Goal: Transaction & Acquisition: Purchase product/service

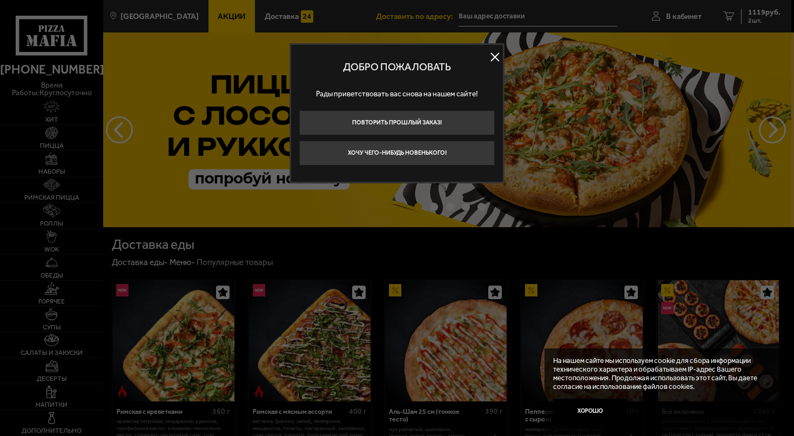
click at [495, 58] on button at bounding box center [495, 57] width 16 height 16
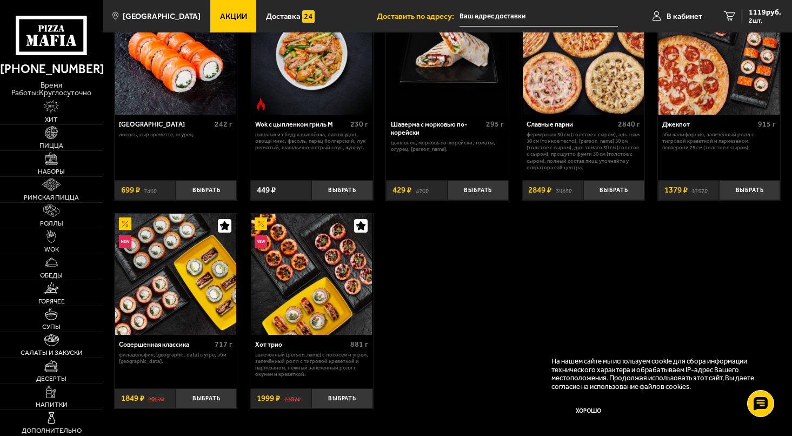
scroll to position [506, 0]
click at [52, 168] on span "Наборы" at bounding box center [51, 171] width 27 height 6
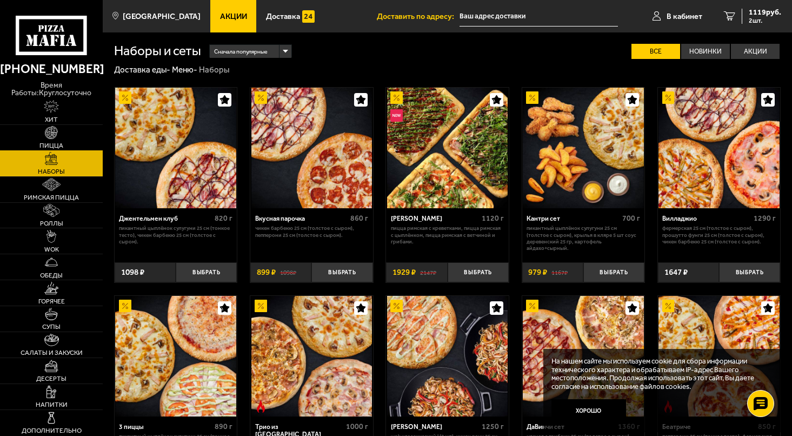
click at [52, 142] on span "Пицца" at bounding box center [51, 145] width 24 height 6
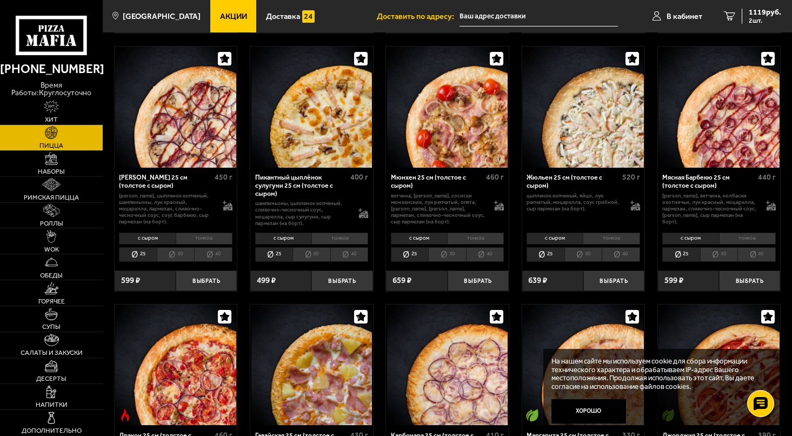
scroll to position [1374, 0]
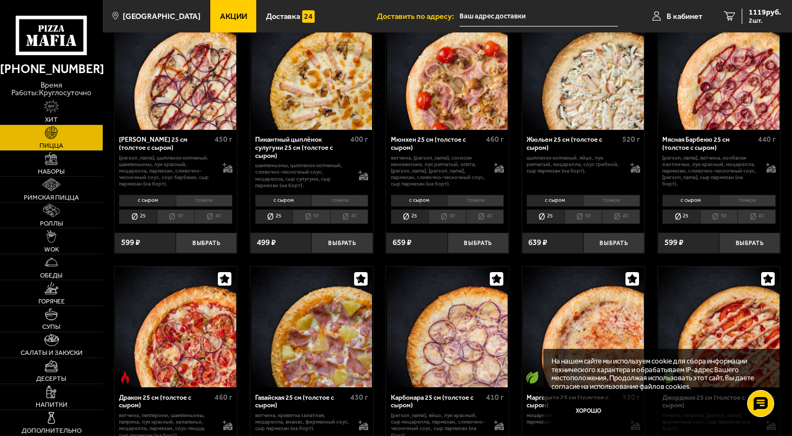
click at [195, 276] on img at bounding box center [175, 326] width 121 height 121
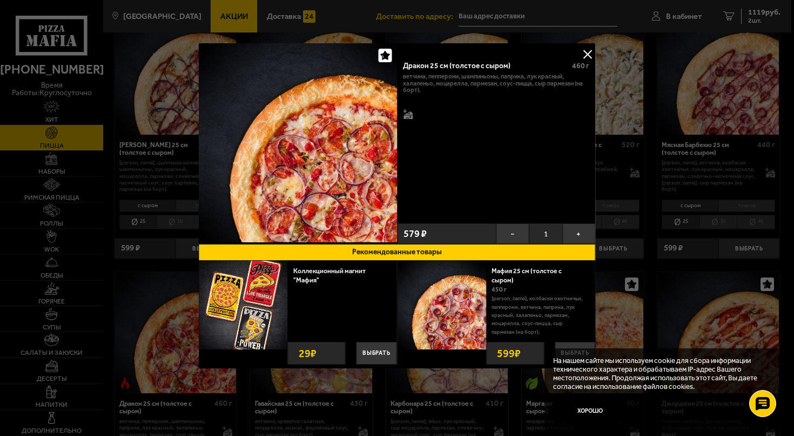
click at [478, 64] on div "Дракон 25 см (толстое с сыром)" at bounding box center [483, 66] width 161 height 9
click at [524, 306] on p "[PERSON_NAME], колбаски охотничьи, пепперони, ветчина, паприка, лук красный, ха…" at bounding box center [539, 316] width 95 height 42
click at [594, 410] on button "Хорошо" at bounding box center [590, 410] width 75 height 25
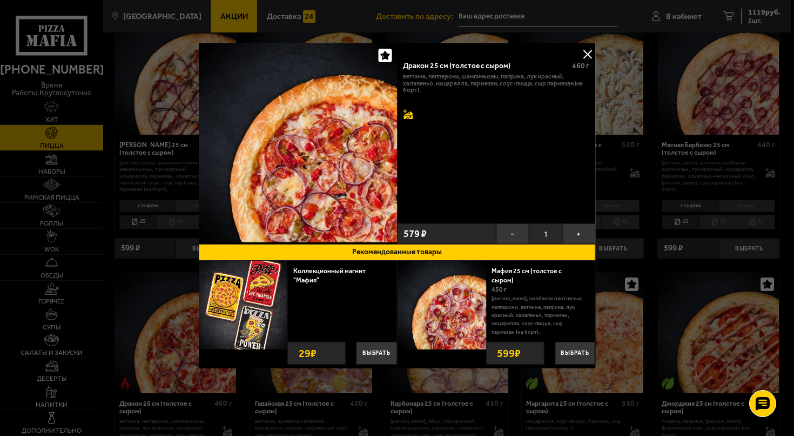
click at [411, 113] on icon at bounding box center [408, 115] width 9 height 8
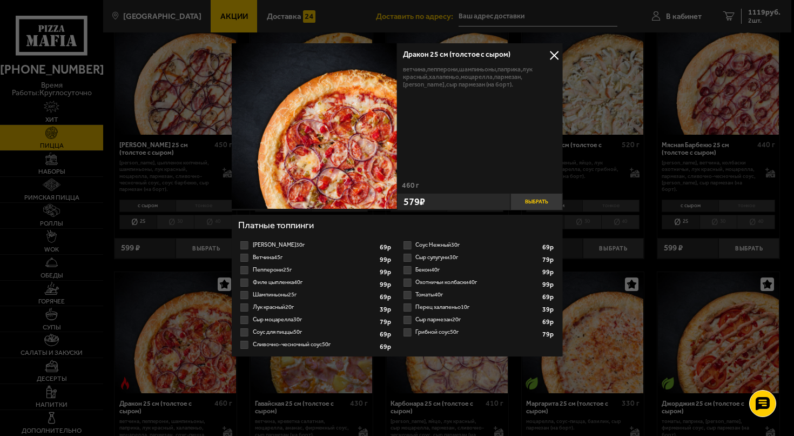
click at [535, 205] on button "Выбрать" at bounding box center [537, 201] width 52 height 17
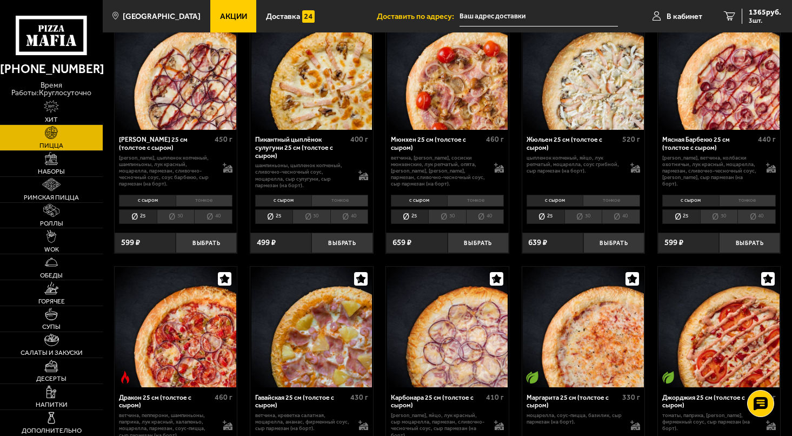
click at [173, 103] on img at bounding box center [175, 69] width 121 height 121
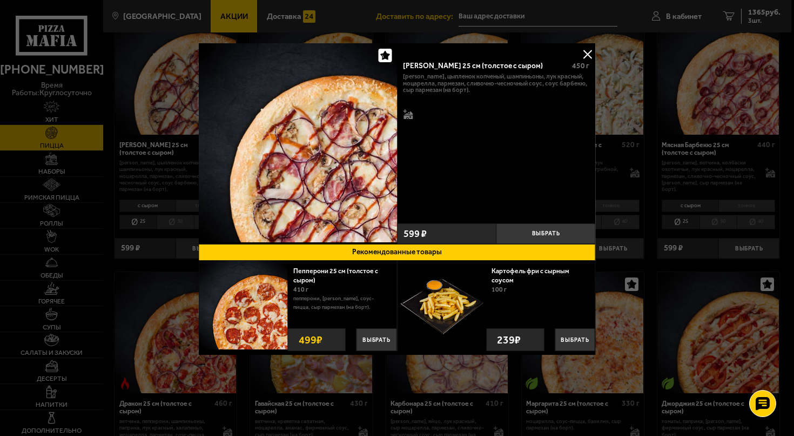
click at [427, 66] on div "[PERSON_NAME] 25 см (толстое с сыром)" at bounding box center [483, 66] width 161 height 9
click at [482, 99] on div "[PERSON_NAME], цыпленок копченый, шампиньоны, лук красный, моцарелла, пармезан,…" at bounding box center [496, 97] width 186 height 48
drag, startPoint x: 474, startPoint y: 88, endPoint x: 422, endPoint y: 74, distance: 53.6
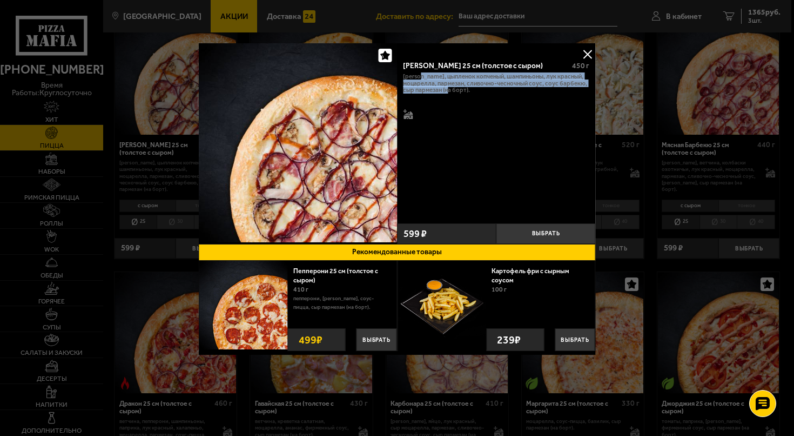
click at [422, 74] on p "[PERSON_NAME], цыпленок копченый, шампиньоны, лук красный, моцарелла, пармезан,…" at bounding box center [496, 83] width 186 height 20
click at [453, 122] on div "Чикен Барбекю 25 см (толстое с сыром) 450 г бекон, цыпленок копченый, шампиньон…" at bounding box center [496, 136] width 199 height 165
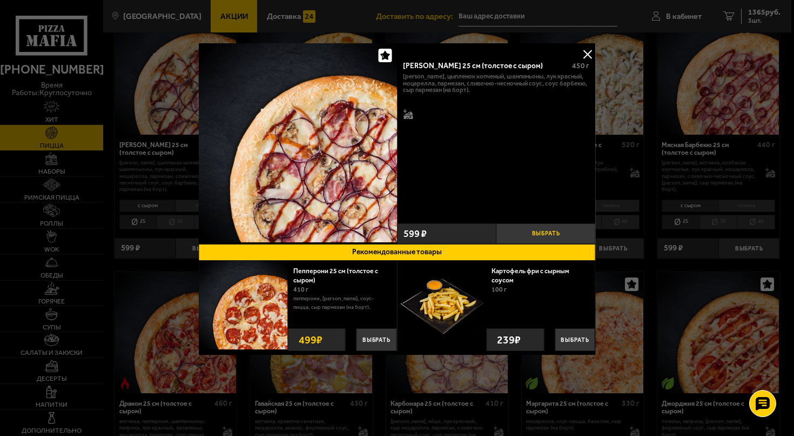
click at [548, 233] on button "Выбрать" at bounding box center [546, 233] width 99 height 21
click at [761, 15] on div at bounding box center [397, 218] width 794 height 436
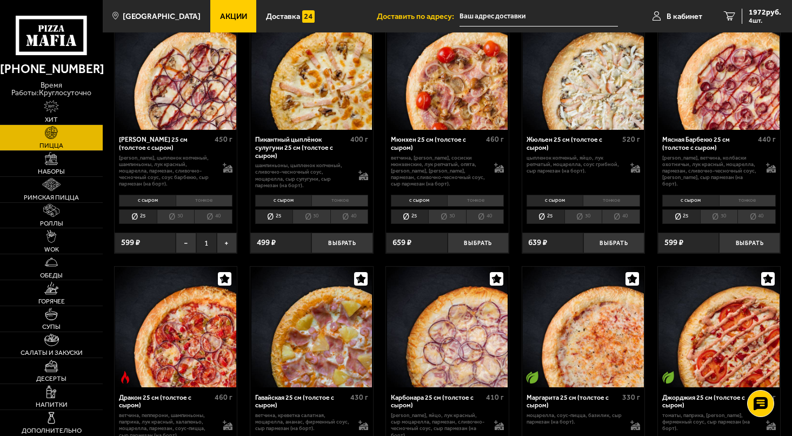
click at [761, 15] on span "1972 руб." at bounding box center [764, 13] width 32 height 8
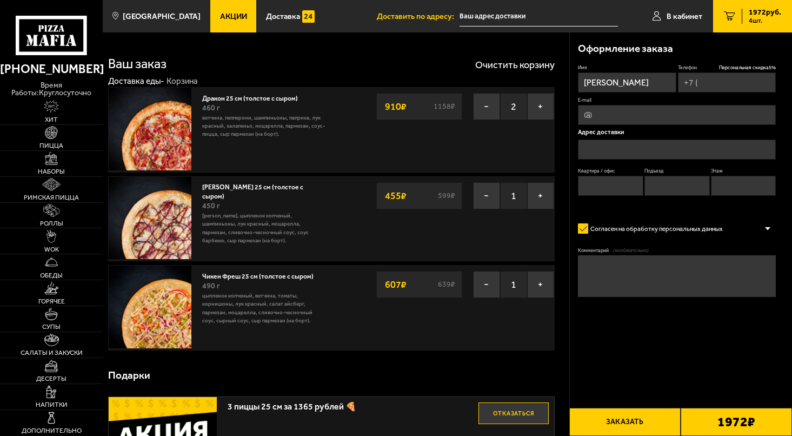
type input "+7 (921) 634-02-41"
type input "[STREET_ADDRESS]"
type input "0"
type input "1"
type input "[STREET_ADDRESS]"
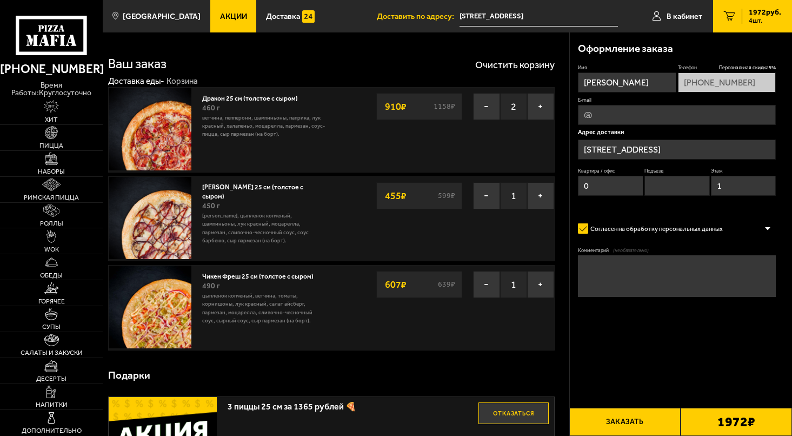
type input "улица Красного Курсанта, 25В"
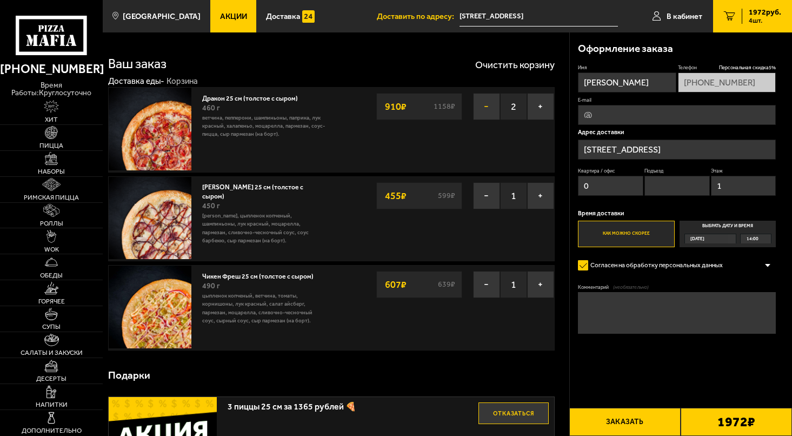
click at [489, 109] on button "−" at bounding box center [486, 106] width 27 height 27
click at [487, 108] on button "−" at bounding box center [486, 106] width 27 height 27
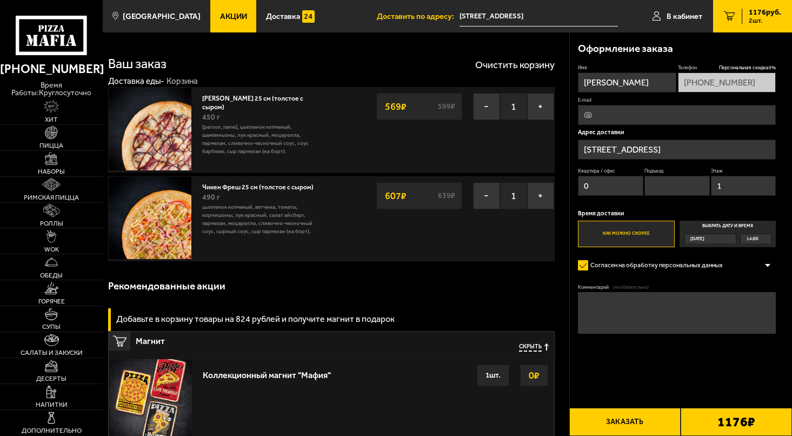
click at [487, 108] on button "−" at bounding box center [486, 106] width 27 height 27
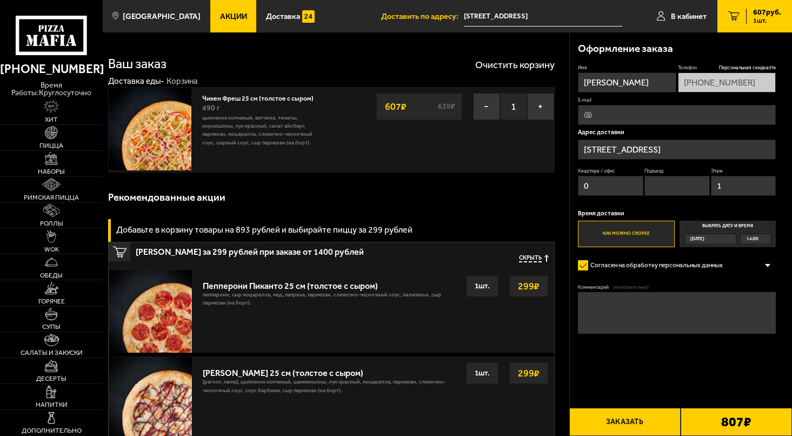
click at [271, 98] on link "Чикен Фреш 25 см (толстое с сыром)" at bounding box center [261, 97] width 119 height 10
click at [221, 137] on p "цыпленок копченый, ветчина, томаты, корнишоны, лук красный, салат айсберг, парм…" at bounding box center [264, 130] width 124 height 33
click at [177, 138] on img at bounding box center [150, 129] width 83 height 83
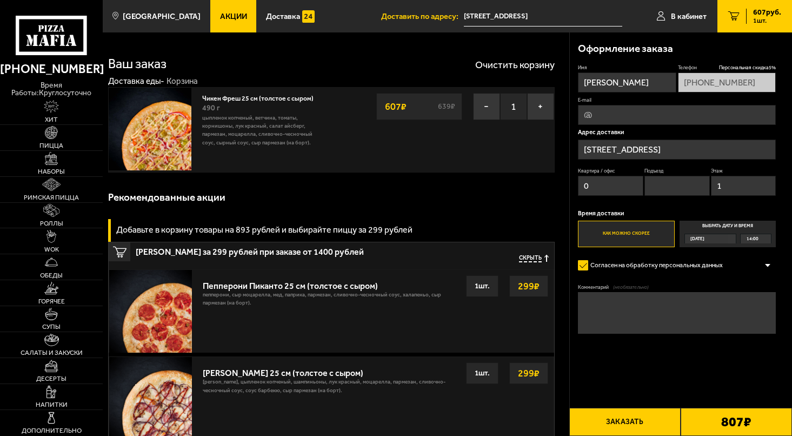
click at [177, 138] on img at bounding box center [150, 129] width 83 height 83
click at [481, 110] on button "−" at bounding box center [486, 106] width 27 height 27
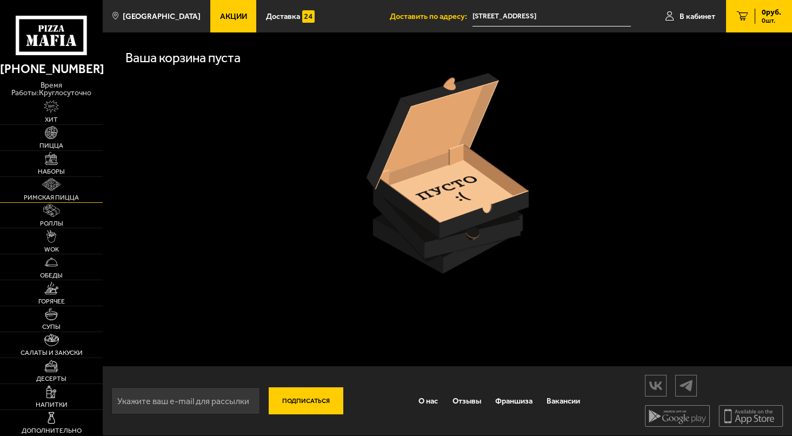
scroll to position [1, 0]
click at [52, 143] on span "Пицца" at bounding box center [51, 145] width 24 height 6
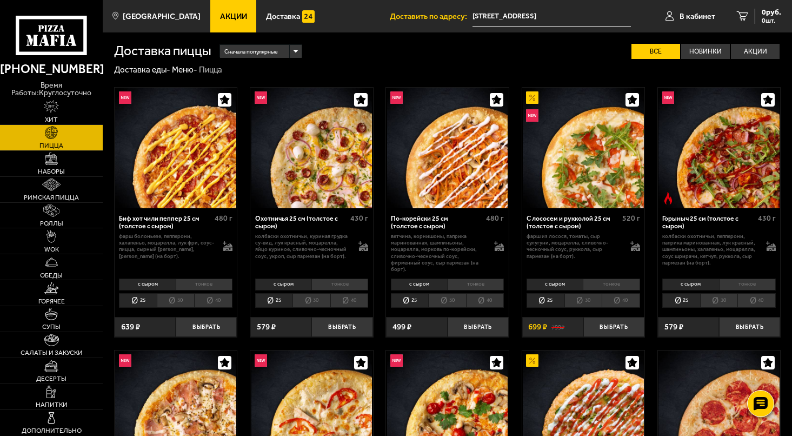
click at [189, 145] on img at bounding box center [175, 148] width 121 height 121
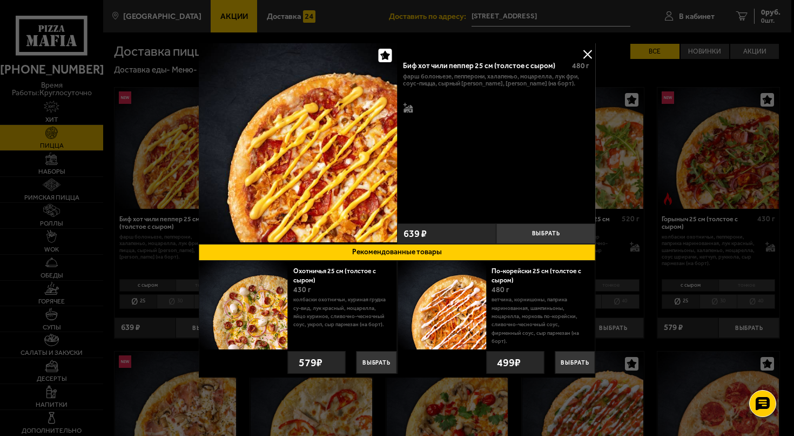
click at [387, 55] on icon "button" at bounding box center [384, 55] width 9 height 9
click at [423, 65] on div "Биф хот чили пеппер 25 см (толстое с сыром)" at bounding box center [483, 66] width 161 height 9
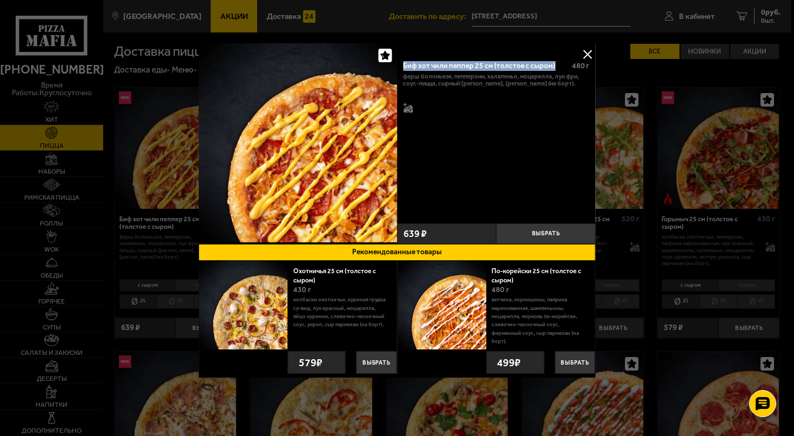
click at [588, 55] on button at bounding box center [588, 54] width 16 height 16
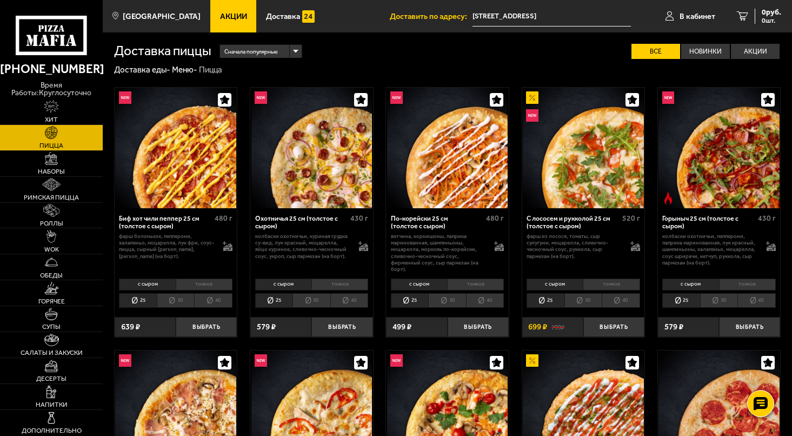
click at [742, 136] on img at bounding box center [718, 148] width 121 height 121
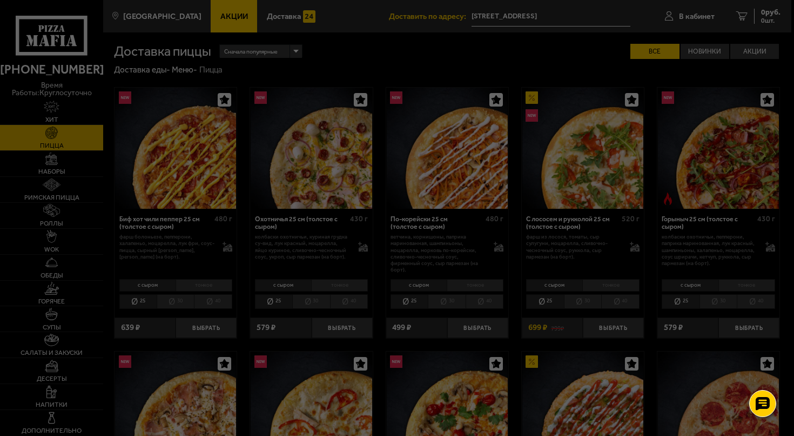
click at [742, 136] on div at bounding box center [397, 218] width 794 height 436
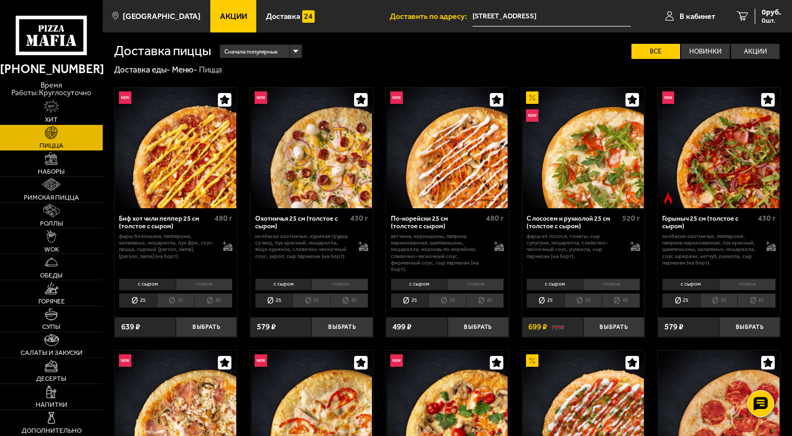
click at [742, 136] on img at bounding box center [718, 148] width 121 height 121
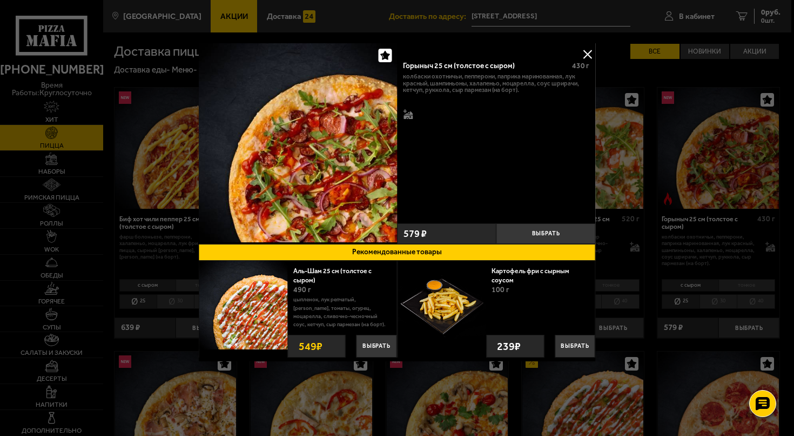
click at [439, 259] on button "Рекомендованные товары" at bounding box center [397, 252] width 397 height 17
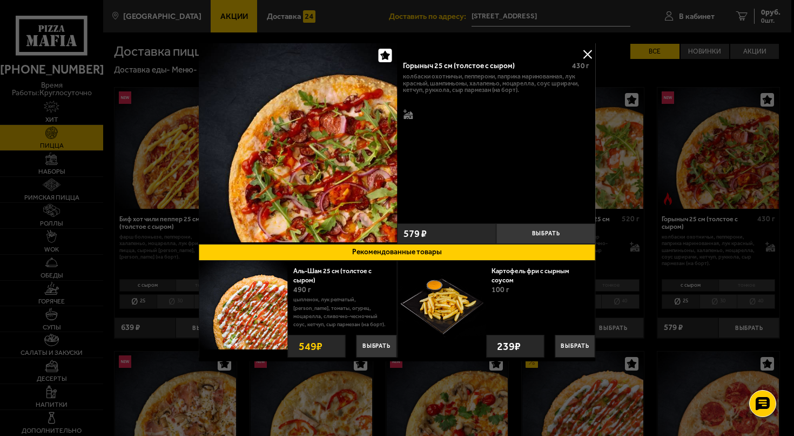
click at [445, 252] on button "Рекомендованные товары" at bounding box center [397, 252] width 397 height 17
click at [466, 175] on div "Горыныч 25 см (толстое с сыром) 430 г колбаски Охотничьи, пепперони, паприка ма…" at bounding box center [496, 136] width 199 height 165
click at [589, 51] on button at bounding box center [588, 54] width 16 height 16
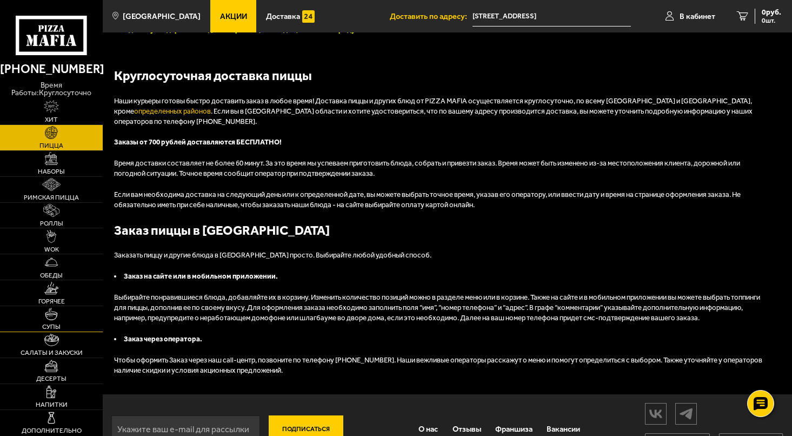
scroll to position [2050, 0]
click at [427, 416] on link "О нас" at bounding box center [428, 429] width 34 height 27
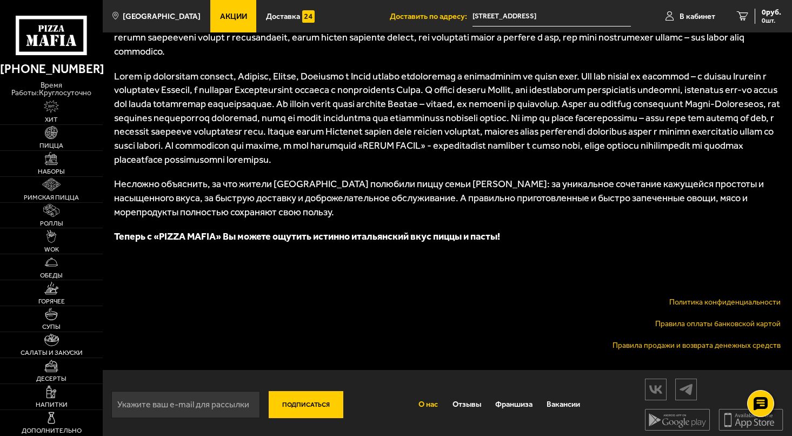
scroll to position [590, 0]
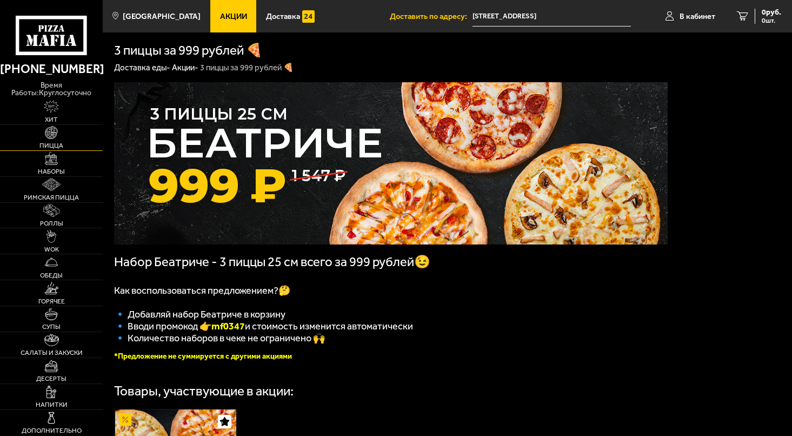
click at [55, 137] on img at bounding box center [51, 132] width 12 height 12
click at [50, 138] on img at bounding box center [51, 132] width 12 height 12
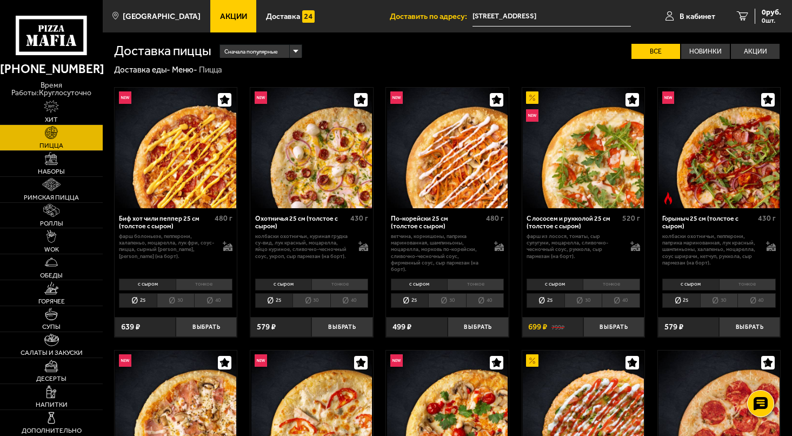
click at [441, 186] on img at bounding box center [447, 148] width 121 height 121
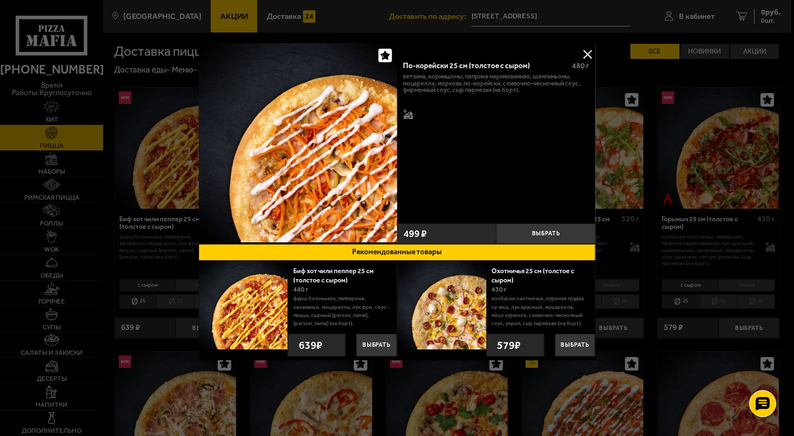
click at [589, 52] on button at bounding box center [588, 54] width 16 height 16
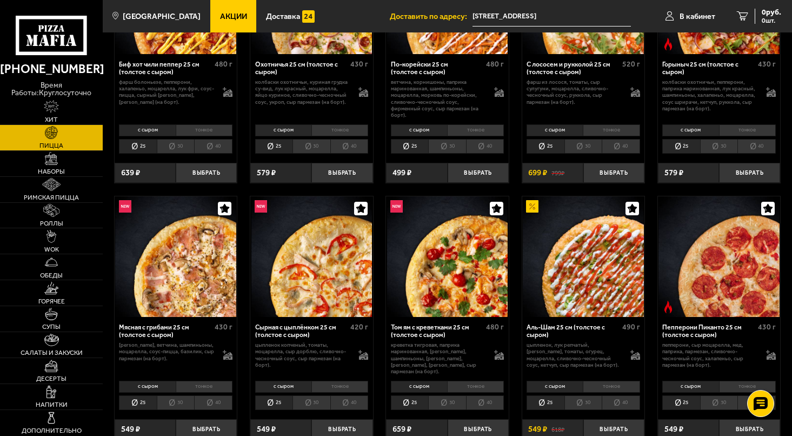
scroll to position [158, 0]
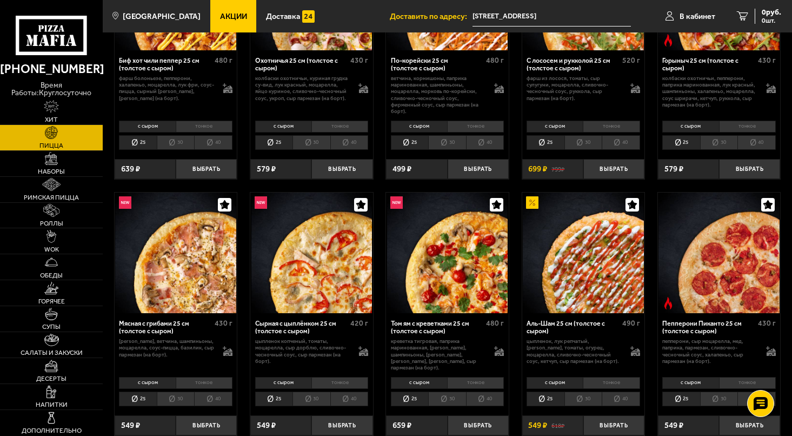
click at [493, 137] on li "40" at bounding box center [485, 142] width 38 height 15
click at [453, 150] on div "с сыром тонкое 25 30 40 Топпинги" at bounding box center [447, 135] width 122 height 35
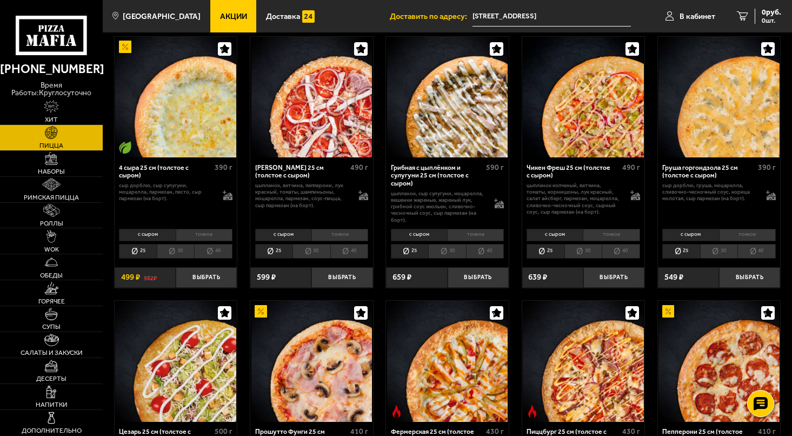
scroll to position [572, 0]
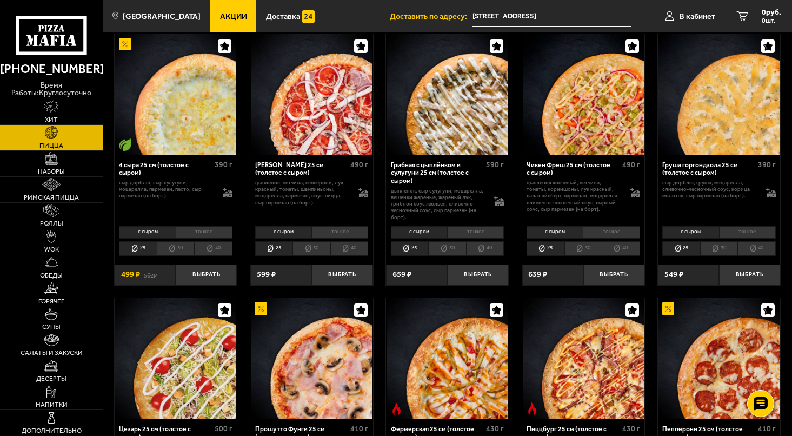
click at [125, 143] on img at bounding box center [175, 94] width 121 height 121
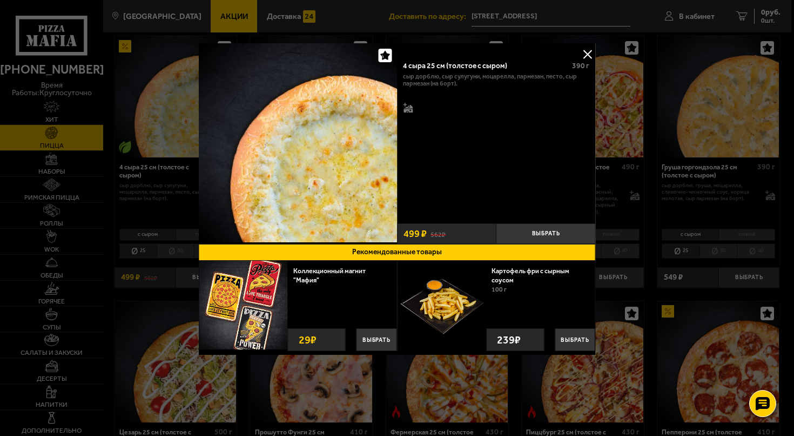
click at [587, 57] on button at bounding box center [588, 54] width 16 height 16
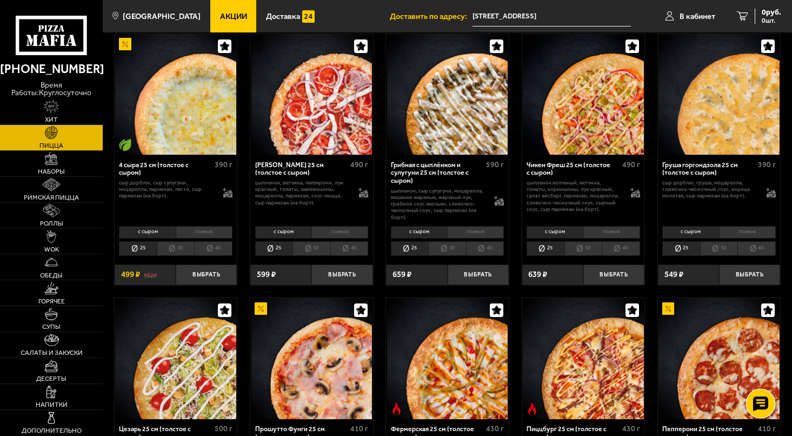
click at [764, 401] on use at bounding box center [760, 403] width 16 height 15
click at [761, 372] on use at bounding box center [760, 370] width 16 height 15
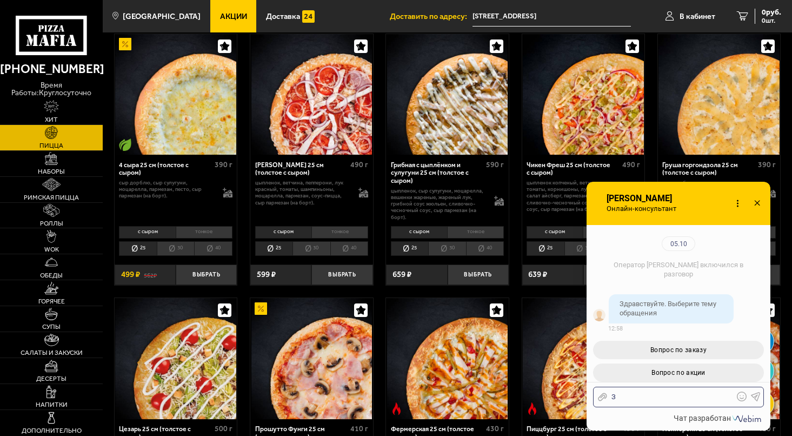
scroll to position [107, 0]
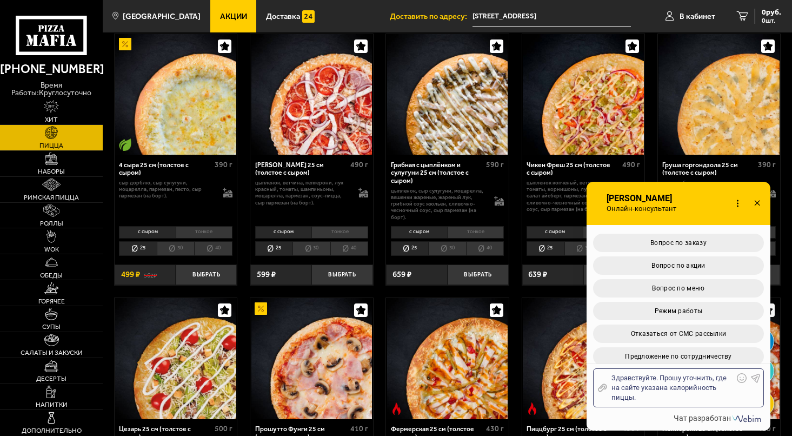
click at [759, 377] on icon at bounding box center [756, 378] width 10 height 10
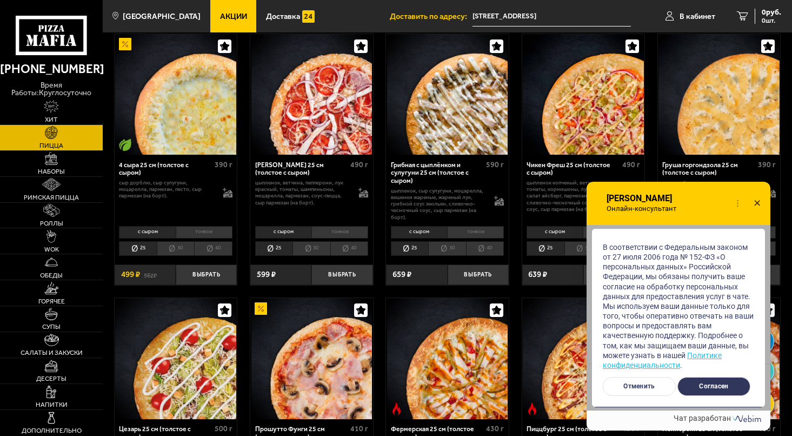
click at [719, 392] on button "Согласен" at bounding box center [713, 386] width 73 height 19
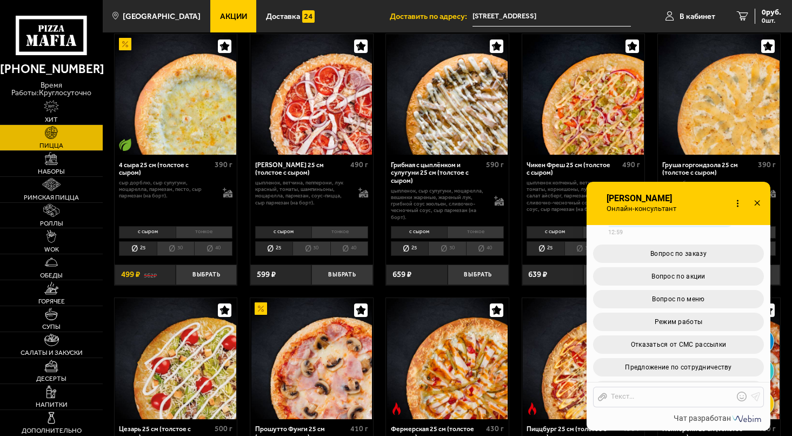
scroll to position [370, 0]
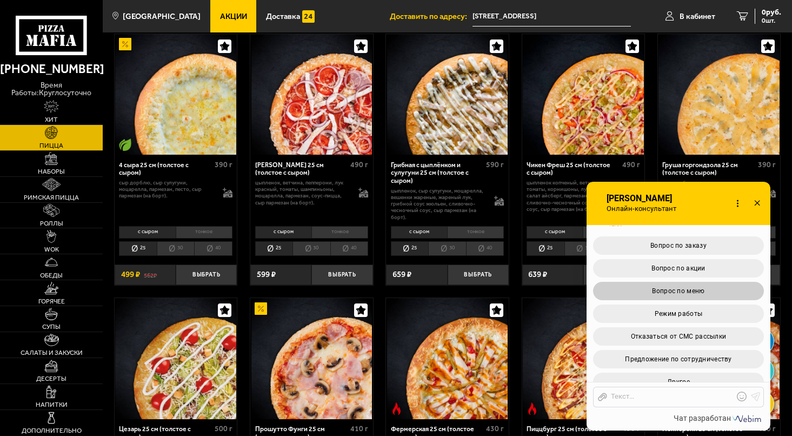
click at [654, 287] on span "Вопрос по меню" at bounding box center [678, 291] width 52 height 8
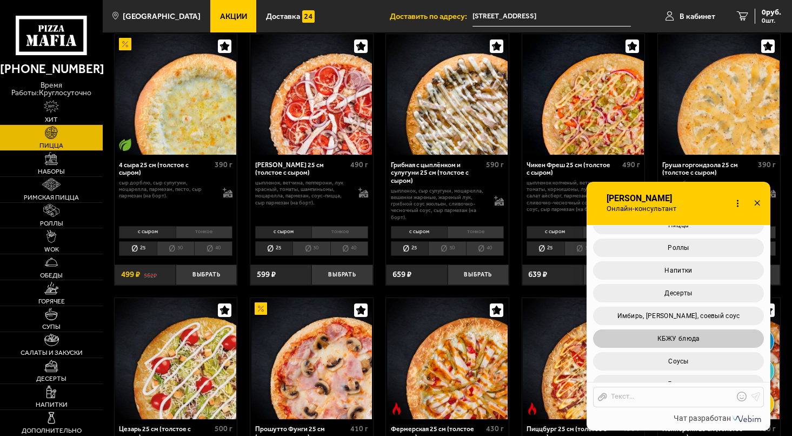
scroll to position [642, 0]
click at [702, 331] on button "КБЖУ блюда" at bounding box center [678, 340] width 171 height 18
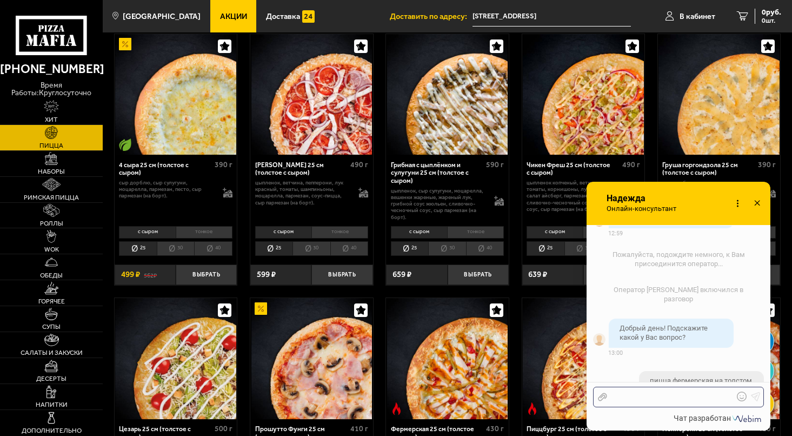
scroll to position [968, 0]
click at [664, 398] on div at bounding box center [670, 397] width 126 height 10
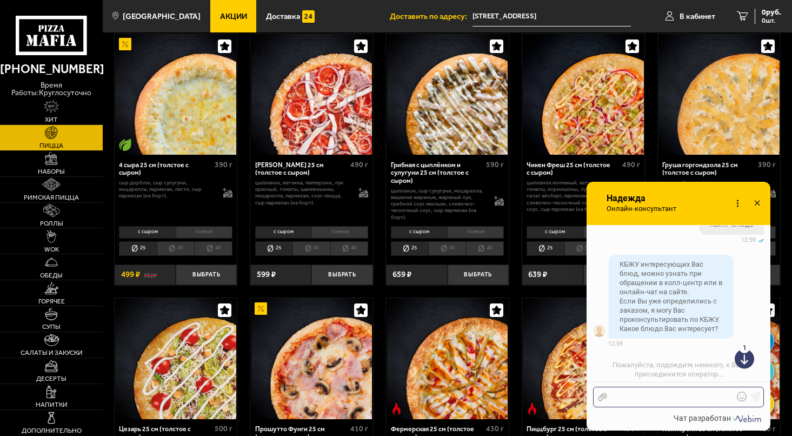
scroll to position [860, 0]
click at [742, 324] on use at bounding box center [743, 326] width 6 height 5
click at [751, 365] on use at bounding box center [752, 363] width 7 height 7
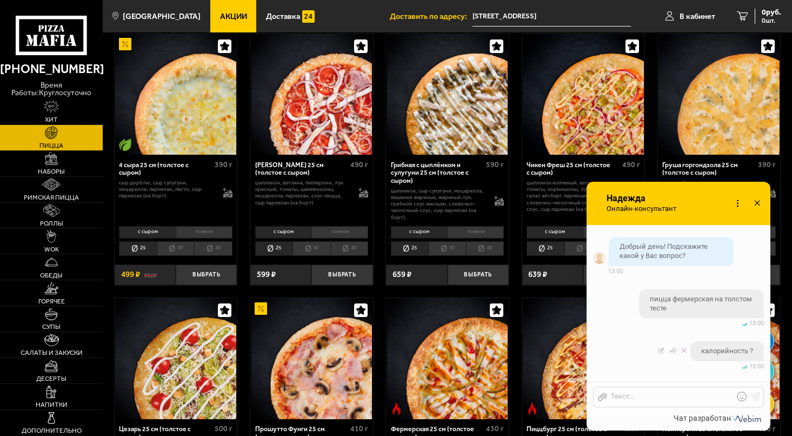
scroll to position [1090, 0]
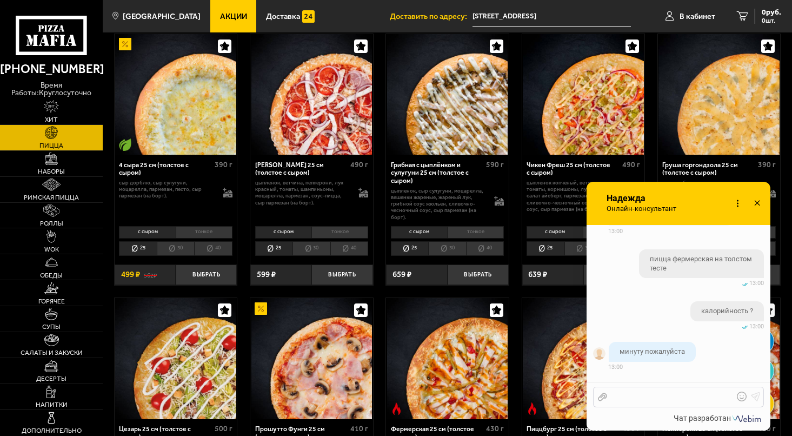
click at [634, 396] on div at bounding box center [670, 397] width 126 height 10
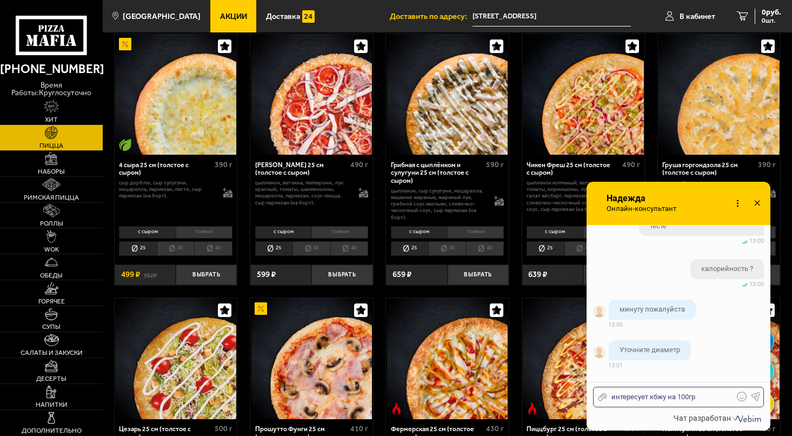
scroll to position [1175, 0]
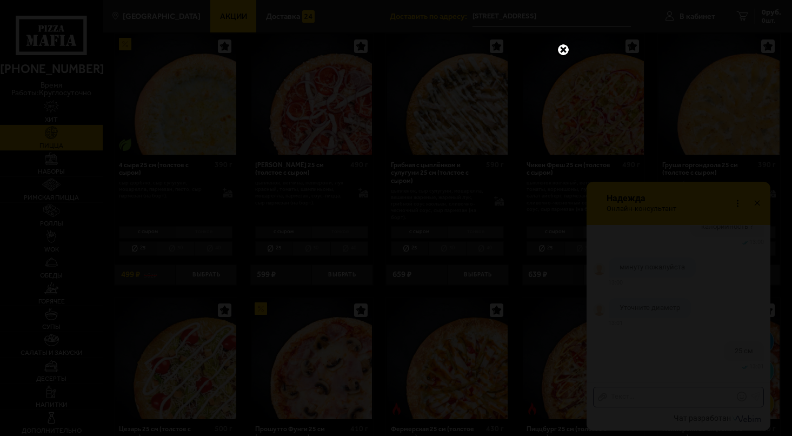
click at [566, 50] on link at bounding box center [563, 50] width 14 height 14
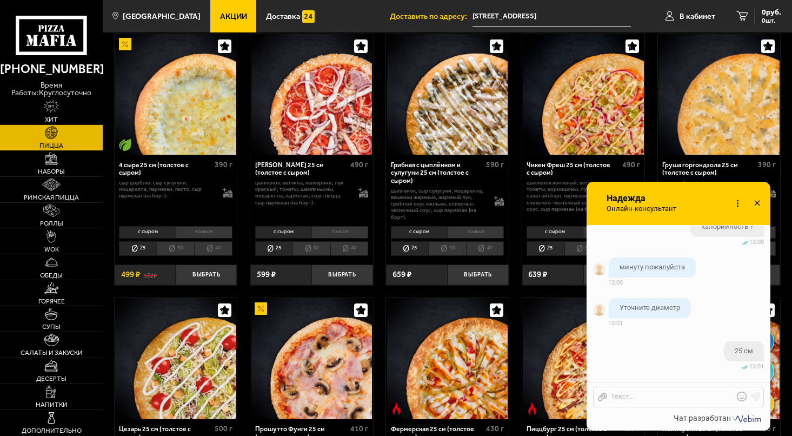
scroll to position [1249, 0]
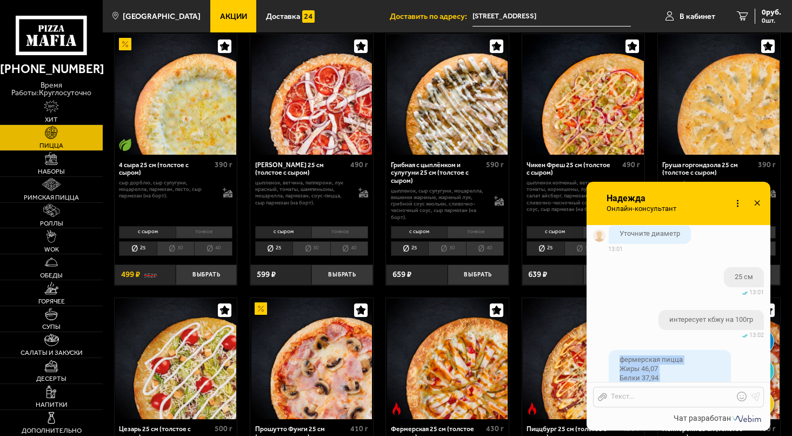
drag, startPoint x: 620, startPoint y: 326, endPoint x: 730, endPoint y: 365, distance: 116.6
click at [730, 365] on div "фермерская пицца Жиры 46,07 Белки 37,94 Углеводы 144,1 Калорийность на 100 гр 2…" at bounding box center [669, 378] width 122 height 57
copy span "фермерская пицца Жиры 46,07 Белки 37,94 Углеводы 144,1 Калорийность на 100 гр 2…"
click at [671, 399] on div at bounding box center [670, 397] width 126 height 10
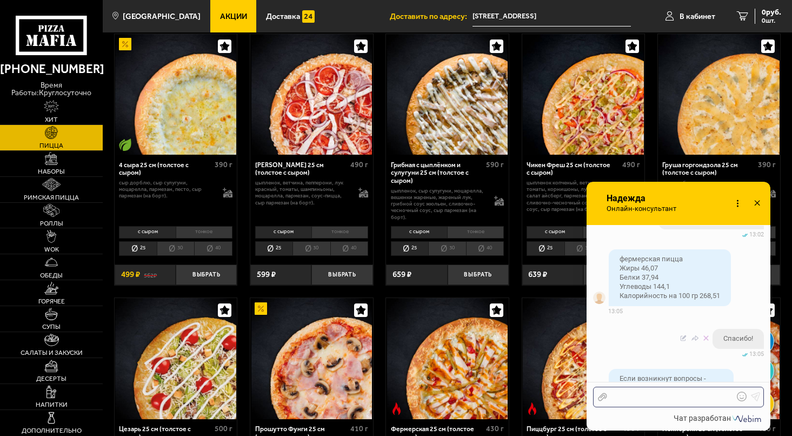
scroll to position [570, 0]
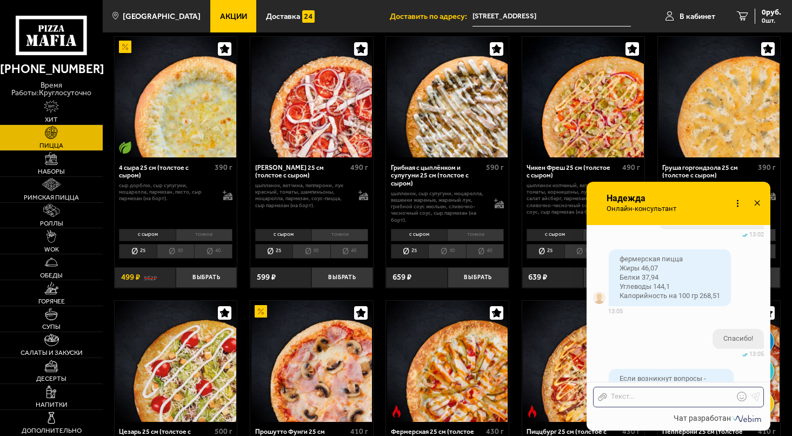
click at [754, 205] on icon at bounding box center [757, 204] width 16 height 16
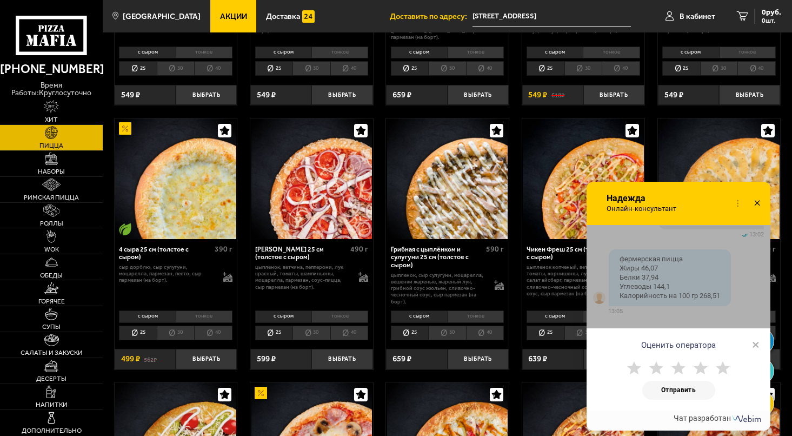
scroll to position [466, 0]
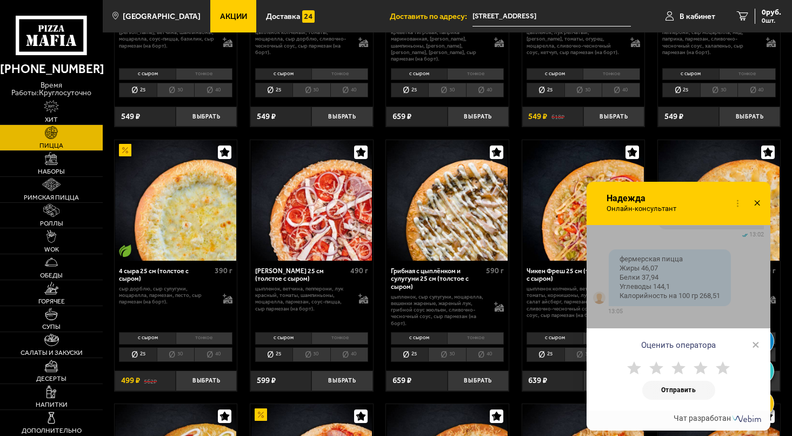
click at [756, 344] on span "×" at bounding box center [756, 344] width 8 height 16
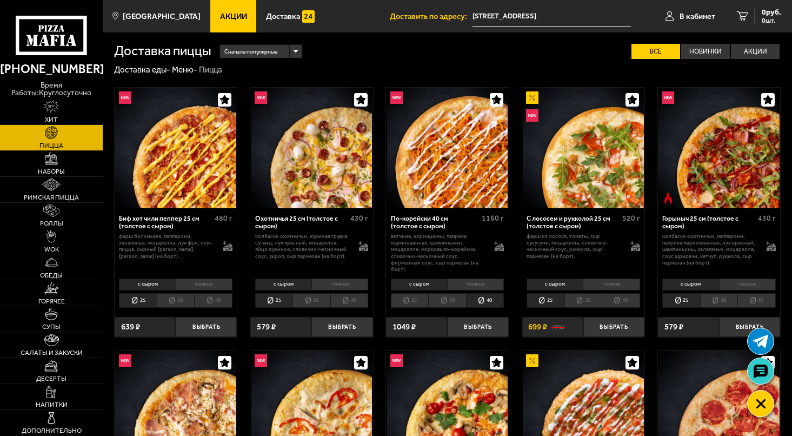
scroll to position [0, 0]
